Goal: Complete application form

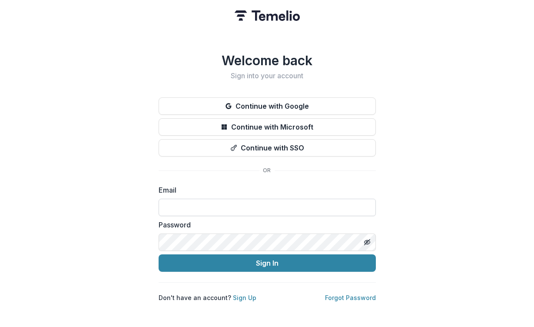
click at [216, 203] on input at bounding box center [267, 207] width 217 height 17
paste input "**********"
type input "**********"
click at [228, 229] on div "Password" at bounding box center [267, 235] width 217 height 31
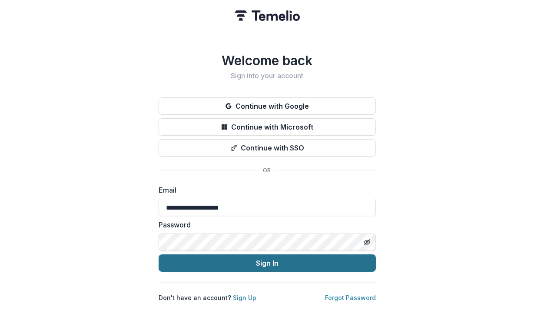
click at [221, 261] on button "Sign In" at bounding box center [267, 262] width 217 height 17
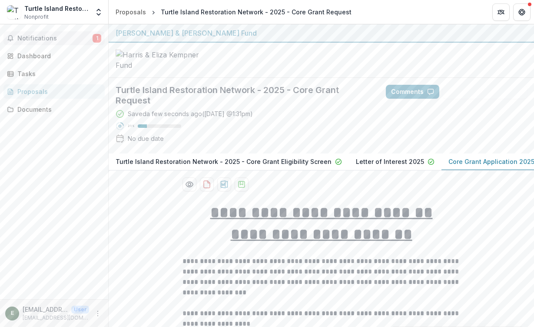
click at [50, 41] on span "Notifications" at bounding box center [54, 38] width 75 height 7
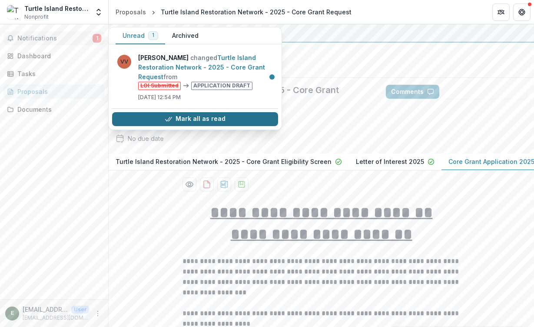
click at [220, 114] on button "Mark all as read" at bounding box center [195, 119] width 166 height 14
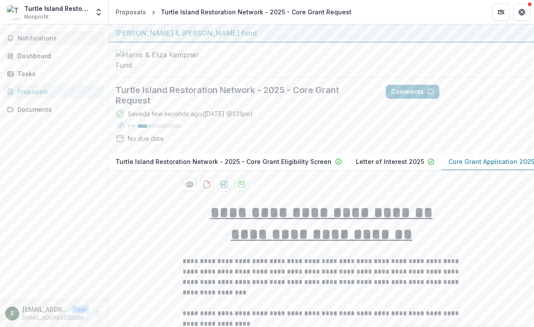
click at [315, 191] on div "AI Assistant" at bounding box center [322, 184] width 278 height 14
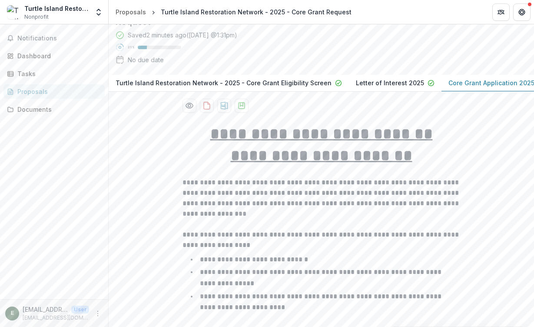
scroll to position [80, 0]
click at [187, 144] on h1 "**********" at bounding box center [322, 133] width 278 height 22
click at [203, 109] on icon "download-proposal" at bounding box center [207, 104] width 9 height 9
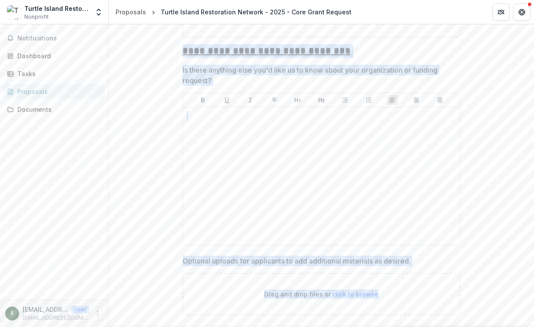
scroll to position [3425, 0]
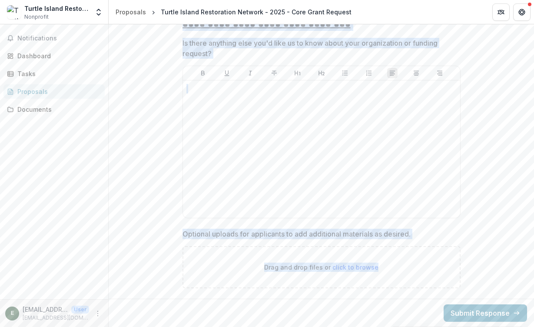
drag, startPoint x: 200, startPoint y: 150, endPoint x: 390, endPoint y: 277, distance: 228.6
copy div "**********"
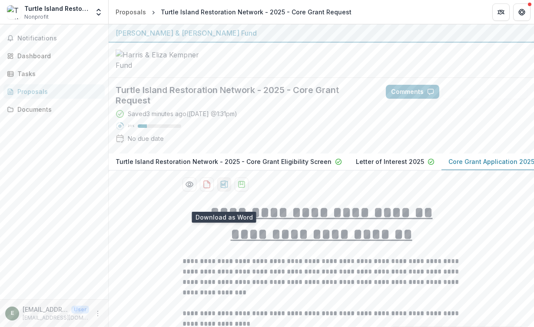
click at [224, 188] on icon "download-proposal" at bounding box center [223, 184] width 7 height 8
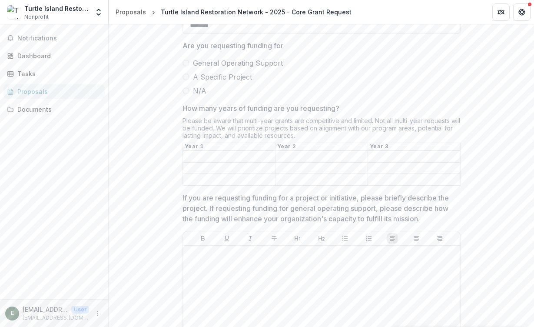
scroll to position [1673, 0]
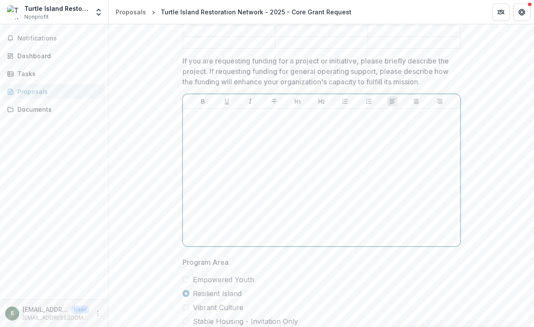
click at [285, 215] on div at bounding box center [322, 177] width 271 height 130
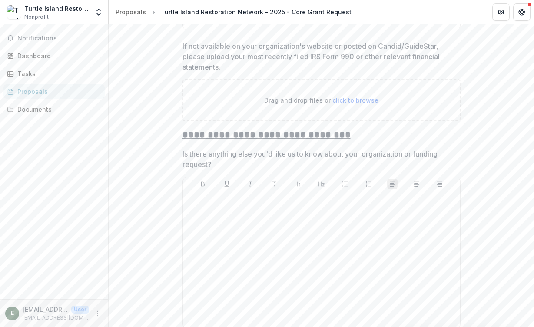
scroll to position [3425, 0]
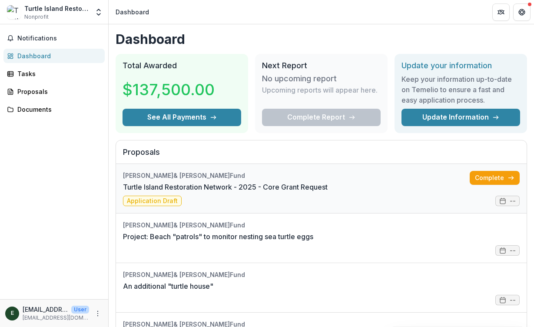
click at [252, 192] on link "Turtle Island Restoration Network - 2025 - Core Grant Request" at bounding box center [225, 187] width 205 height 10
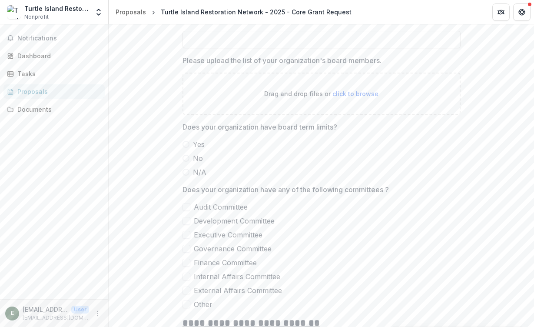
scroll to position [1199, 0]
click at [195, 163] on span "No" at bounding box center [198, 158] width 10 height 10
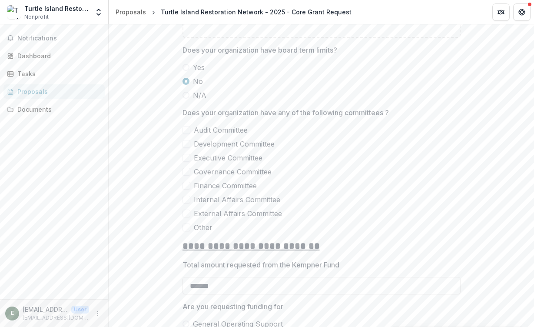
scroll to position [1278, 0]
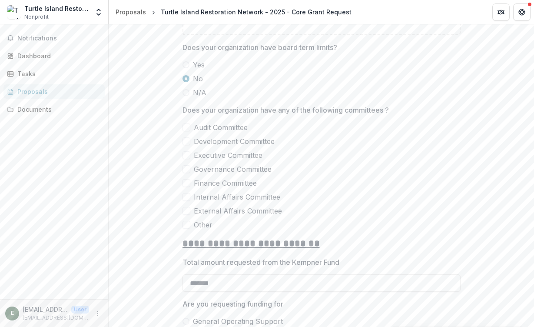
drag, startPoint x: 263, startPoint y: 248, endPoint x: 183, endPoint y: 172, distance: 109.8
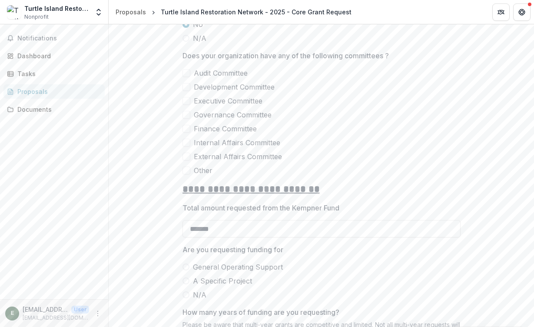
scroll to position [1334, 0]
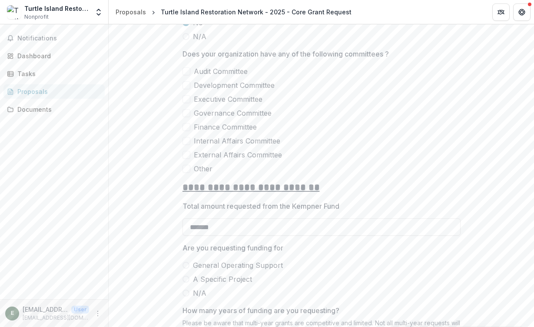
click at [202, 174] on span "Other" at bounding box center [203, 169] width 19 height 10
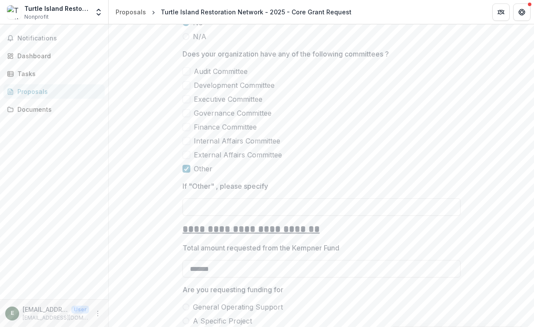
click at [202, 174] on span "Other" at bounding box center [203, 169] width 19 height 10
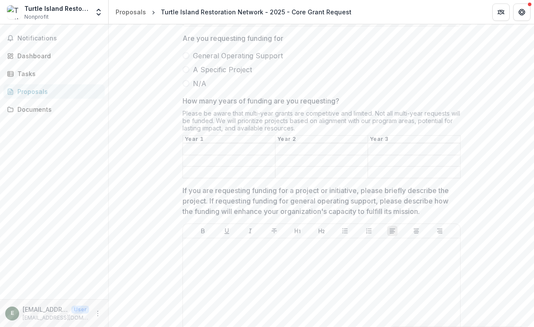
scroll to position [1556, 0]
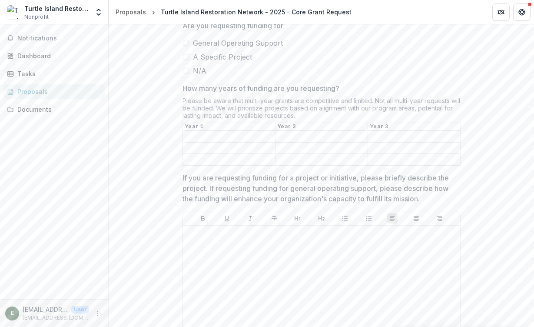
click at [248, 48] on span "General Operating Support" at bounding box center [238, 43] width 90 height 10
click at [227, 142] on input "How many years of funding are you requesting?" at bounding box center [229, 137] width 92 height 10
type input "*****"
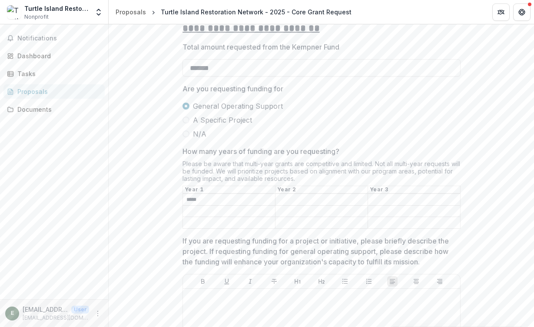
scroll to position [1433, 0]
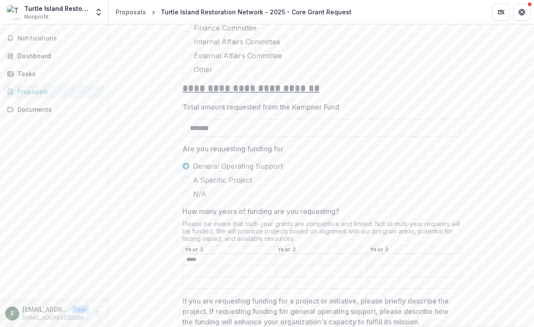
click at [213, 185] on span "A Specific Project" at bounding box center [222, 180] width 59 height 10
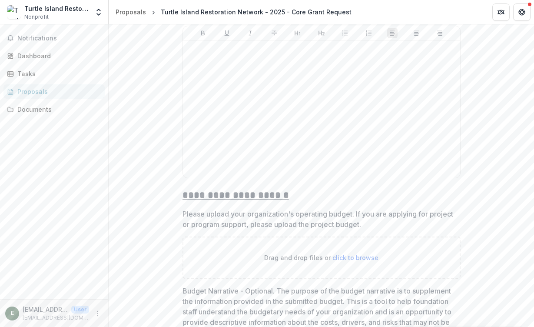
scroll to position [2729, 0]
